Goal: Task Accomplishment & Management: Use online tool/utility

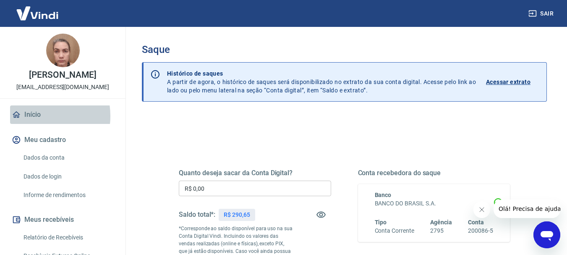
click at [34, 124] on link "Início" at bounding box center [62, 114] width 105 height 18
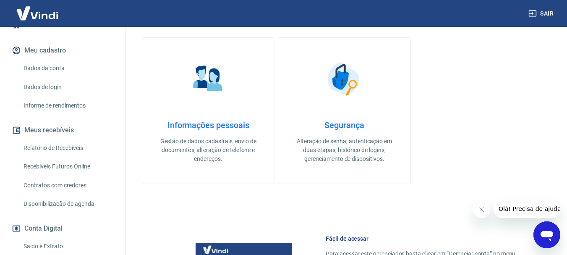
scroll to position [126, 0]
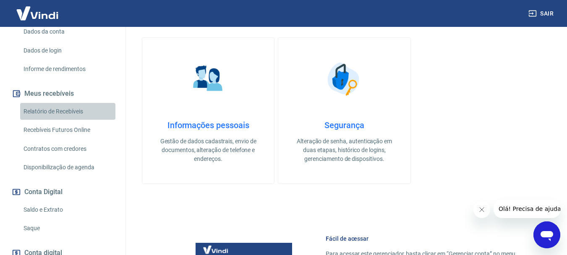
click at [77, 120] on link "Relatório de Recebíveis" at bounding box center [67, 111] width 95 height 17
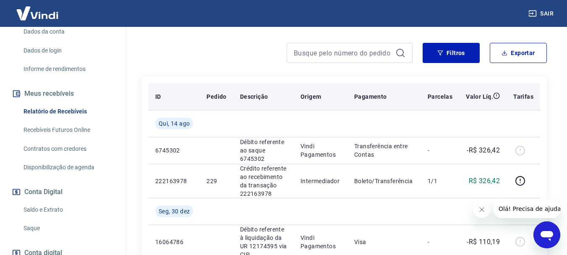
scroll to position [126, 0]
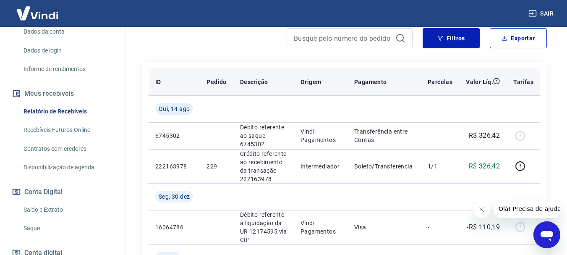
click at [367, 81] on p "Pagamento" at bounding box center [370, 82] width 33 height 8
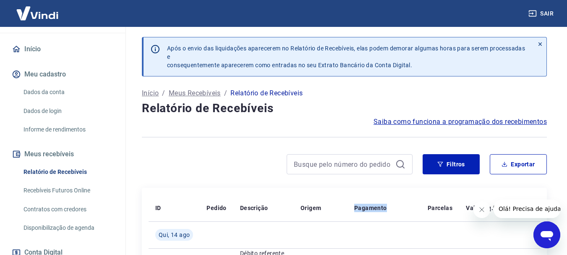
scroll to position [84, 0]
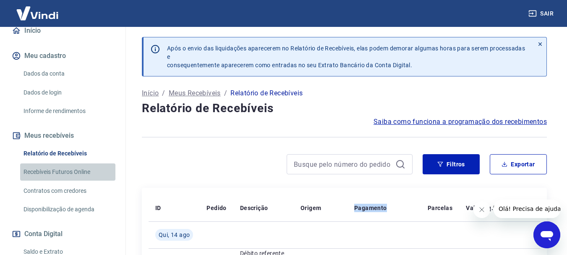
click at [71, 180] on link "Recebíveis Futuros Online" at bounding box center [67, 171] width 95 height 17
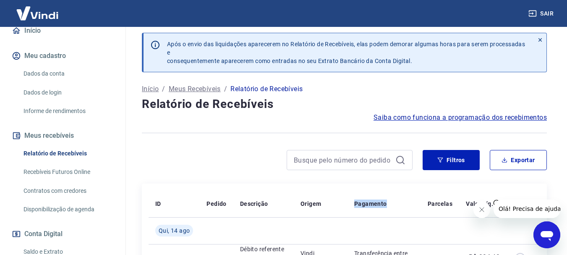
scroll to position [0, 0]
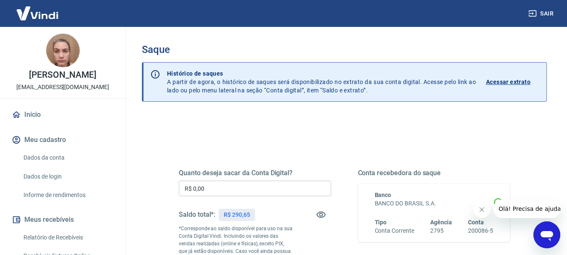
click at [42, 122] on link "Início" at bounding box center [62, 114] width 105 height 18
